Goal: Task Accomplishment & Management: Use online tool/utility

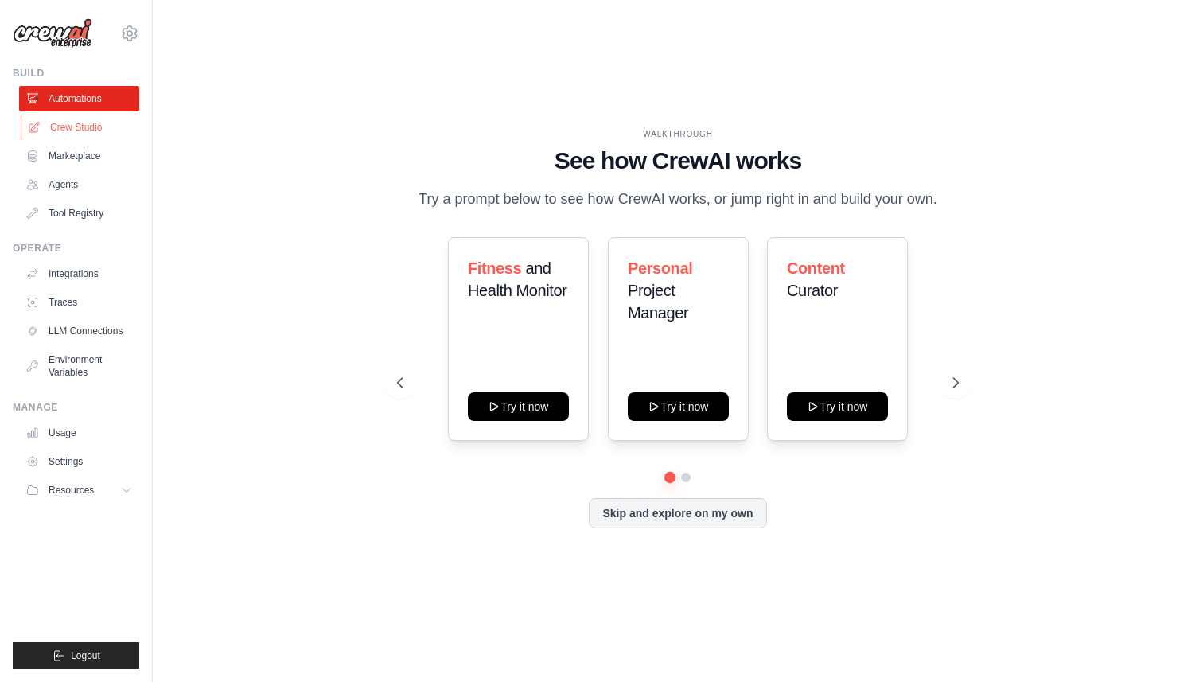
click at [88, 124] on link "Crew Studio" at bounding box center [81, 127] width 120 height 25
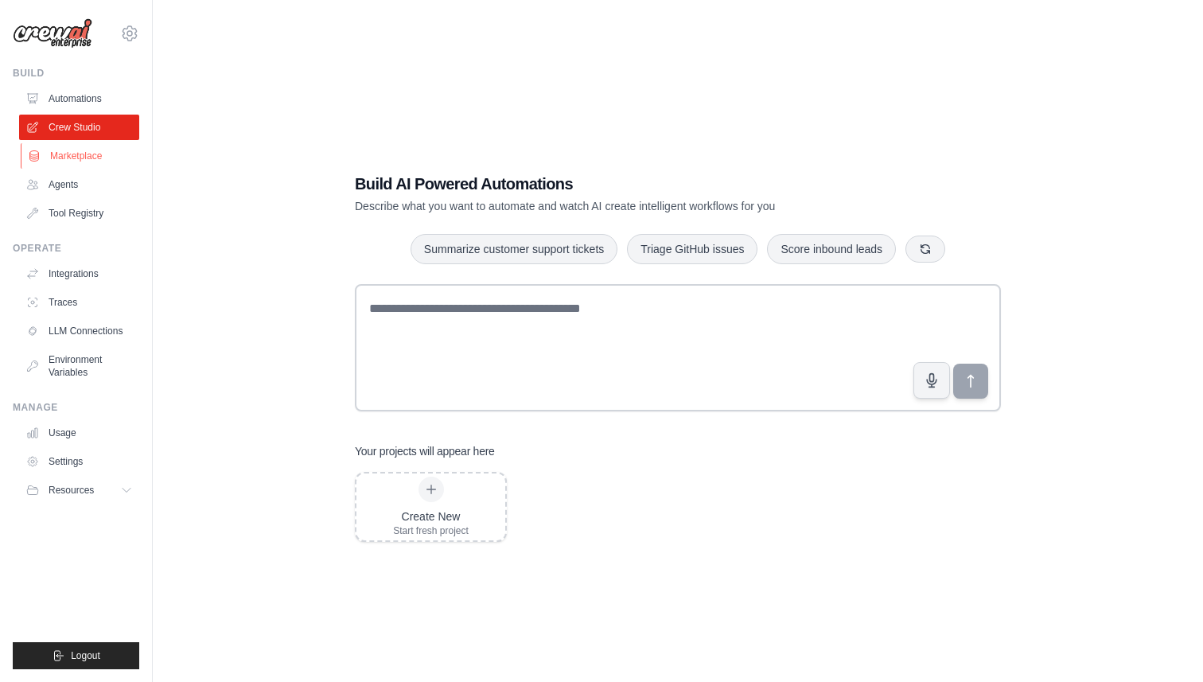
click at [84, 151] on link "Marketplace" at bounding box center [81, 155] width 120 height 25
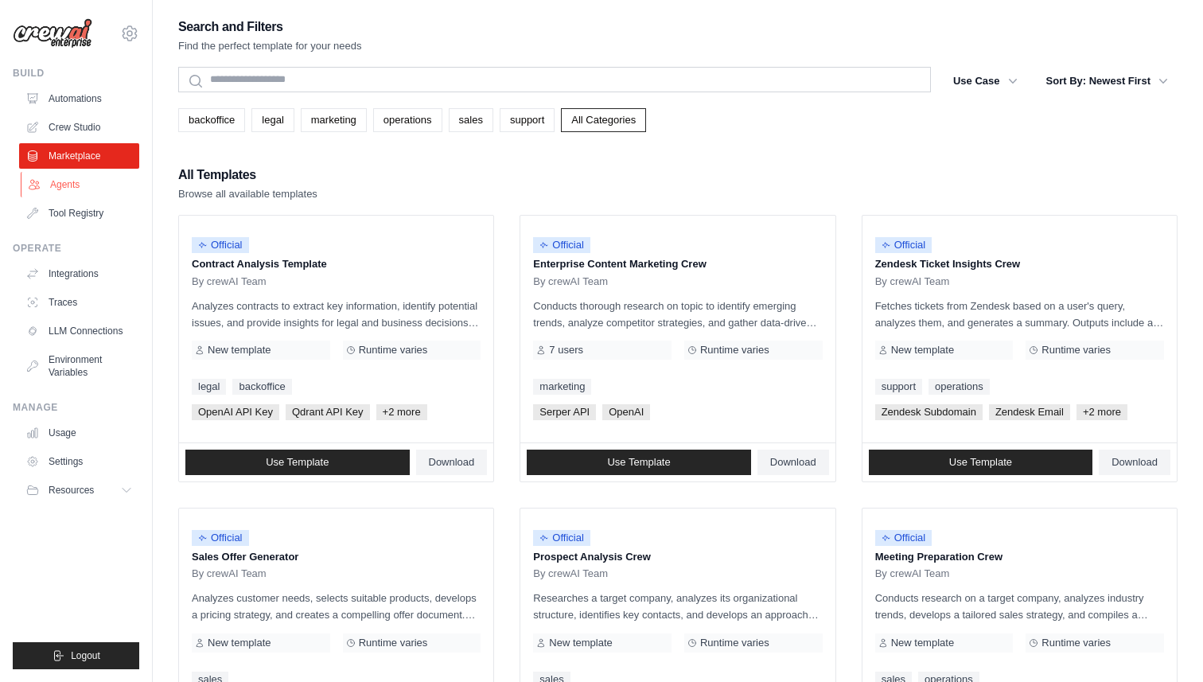
click at [77, 189] on link "Agents" at bounding box center [81, 184] width 120 height 25
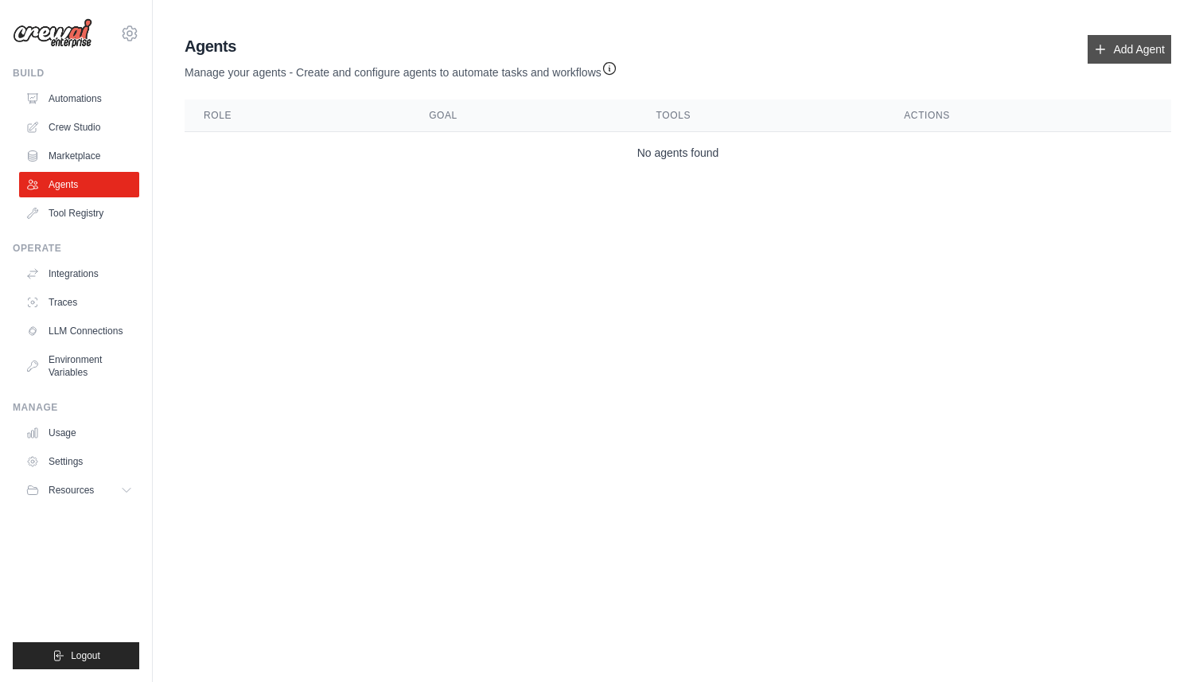
click at [1144, 39] on link "Add Agent" at bounding box center [1130, 49] width 84 height 29
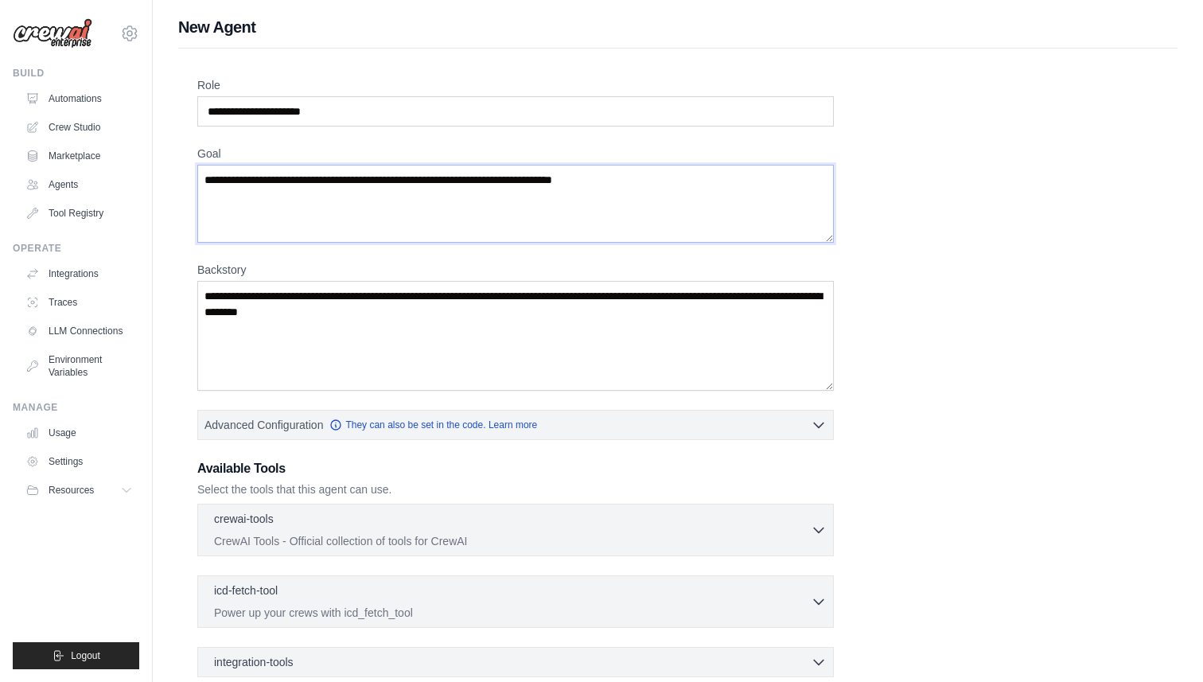
click at [649, 185] on textarea "Goal" at bounding box center [515, 204] width 637 height 78
click at [622, 111] on input "Role" at bounding box center [515, 111] width 637 height 30
